Goal: Task Accomplishment & Management: Manage account settings

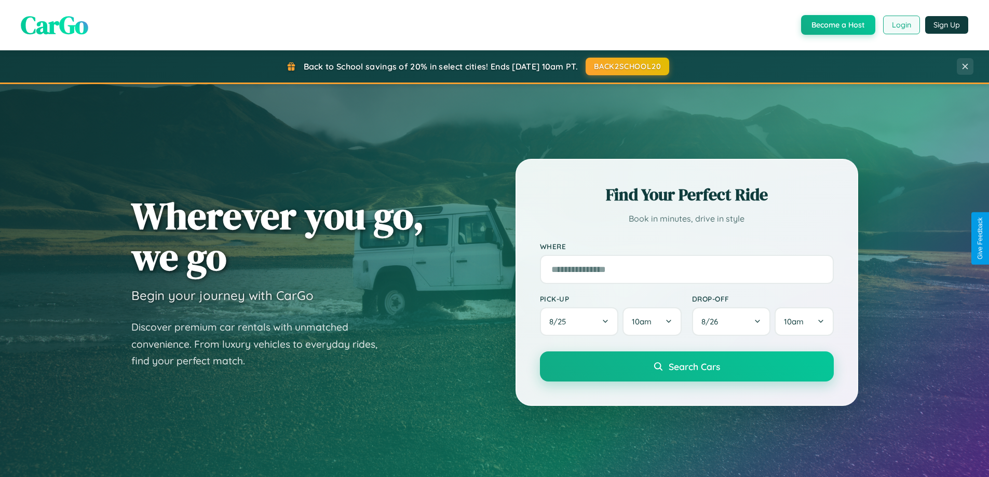
click at [901, 25] on button "Login" at bounding box center [901, 25] width 37 height 19
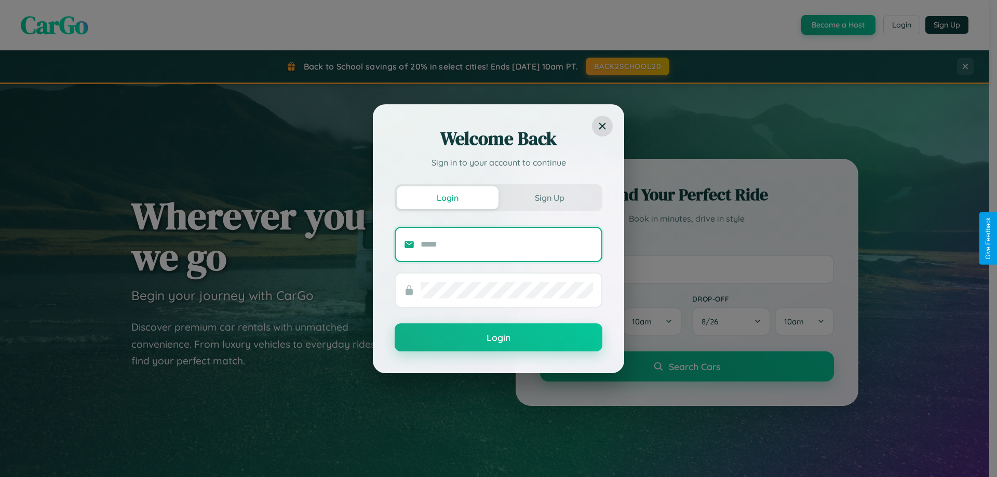
click at [507, 244] on input "text" at bounding box center [506, 244] width 172 height 17
type input "**********"
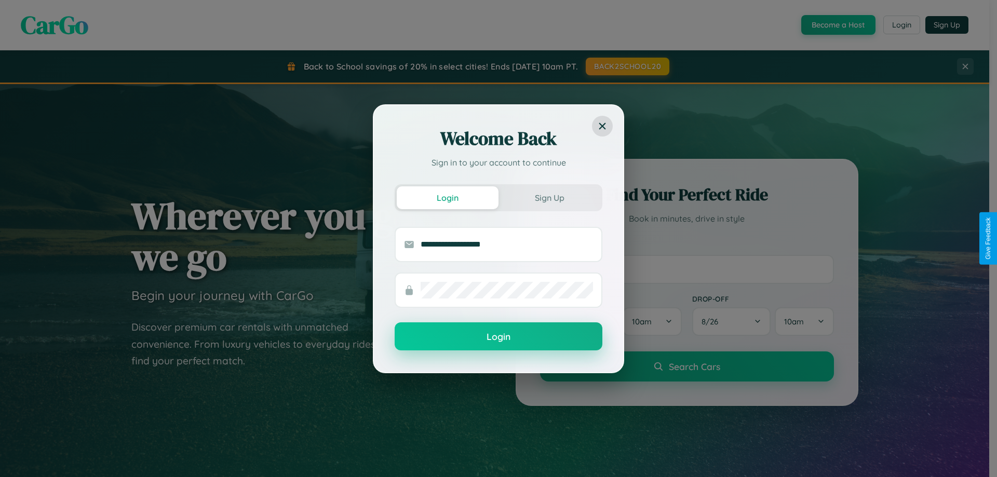
click at [498, 337] on button "Login" at bounding box center [499, 336] width 208 height 28
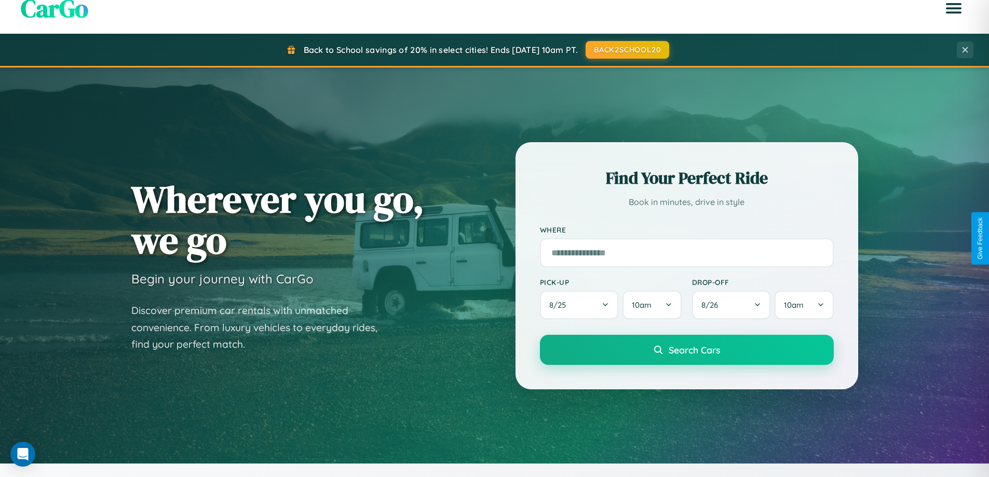
scroll to position [1668, 0]
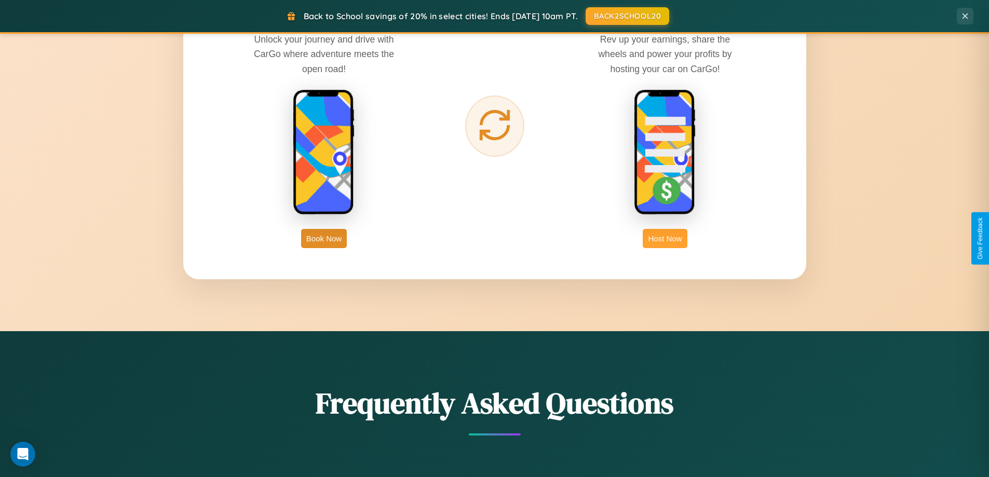
click at [665, 238] on button "Host Now" at bounding box center [665, 238] width 44 height 19
